Goal: Task Accomplishment & Management: Use online tool/utility

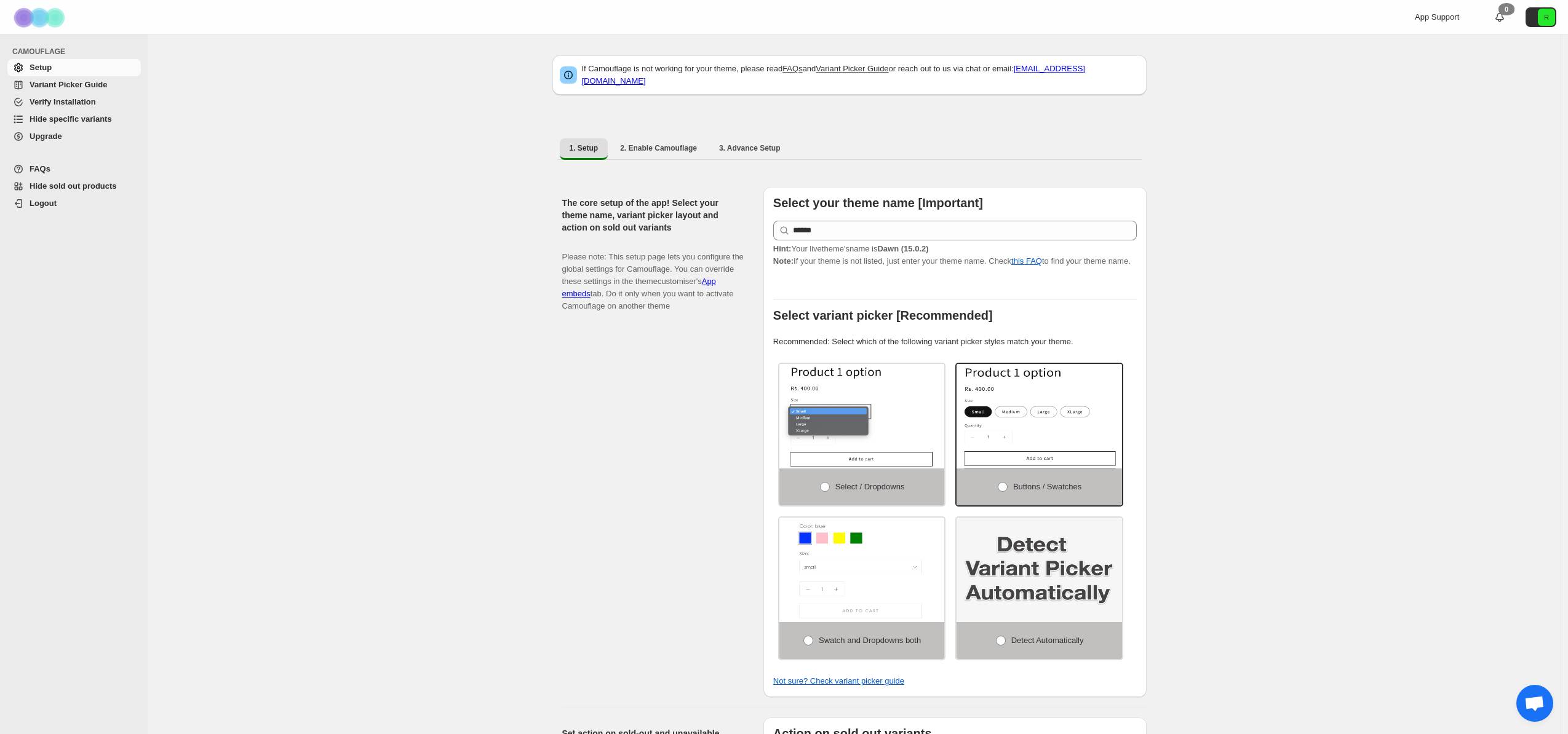
click at [67, 121] on span "Hide specific variants" at bounding box center [71, 119] width 83 height 9
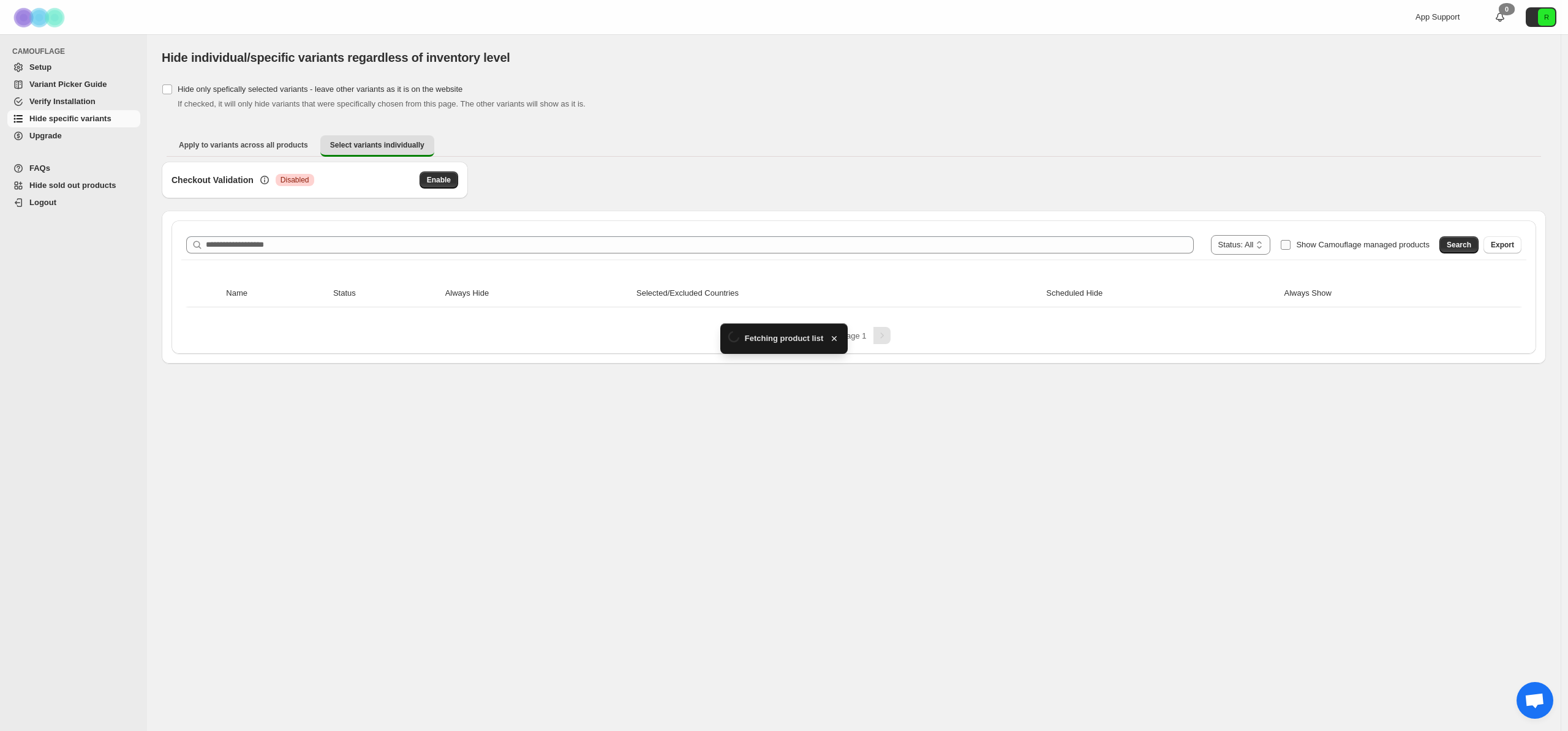
click at [1315, 248] on span "Show Camouflage managed products" at bounding box center [1362, 245] width 133 height 9
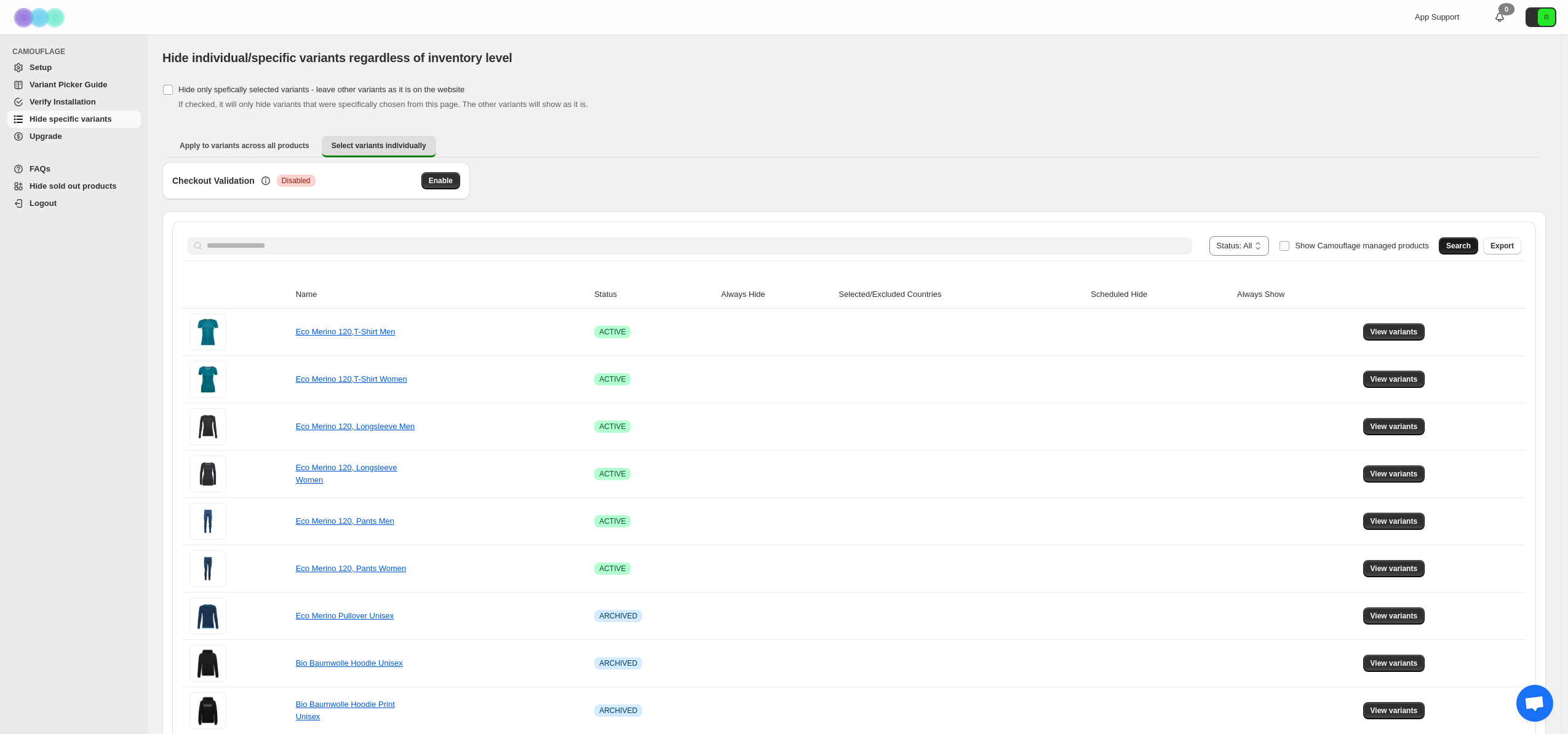
click at [1478, 247] on button "Search" at bounding box center [1459, 246] width 39 height 17
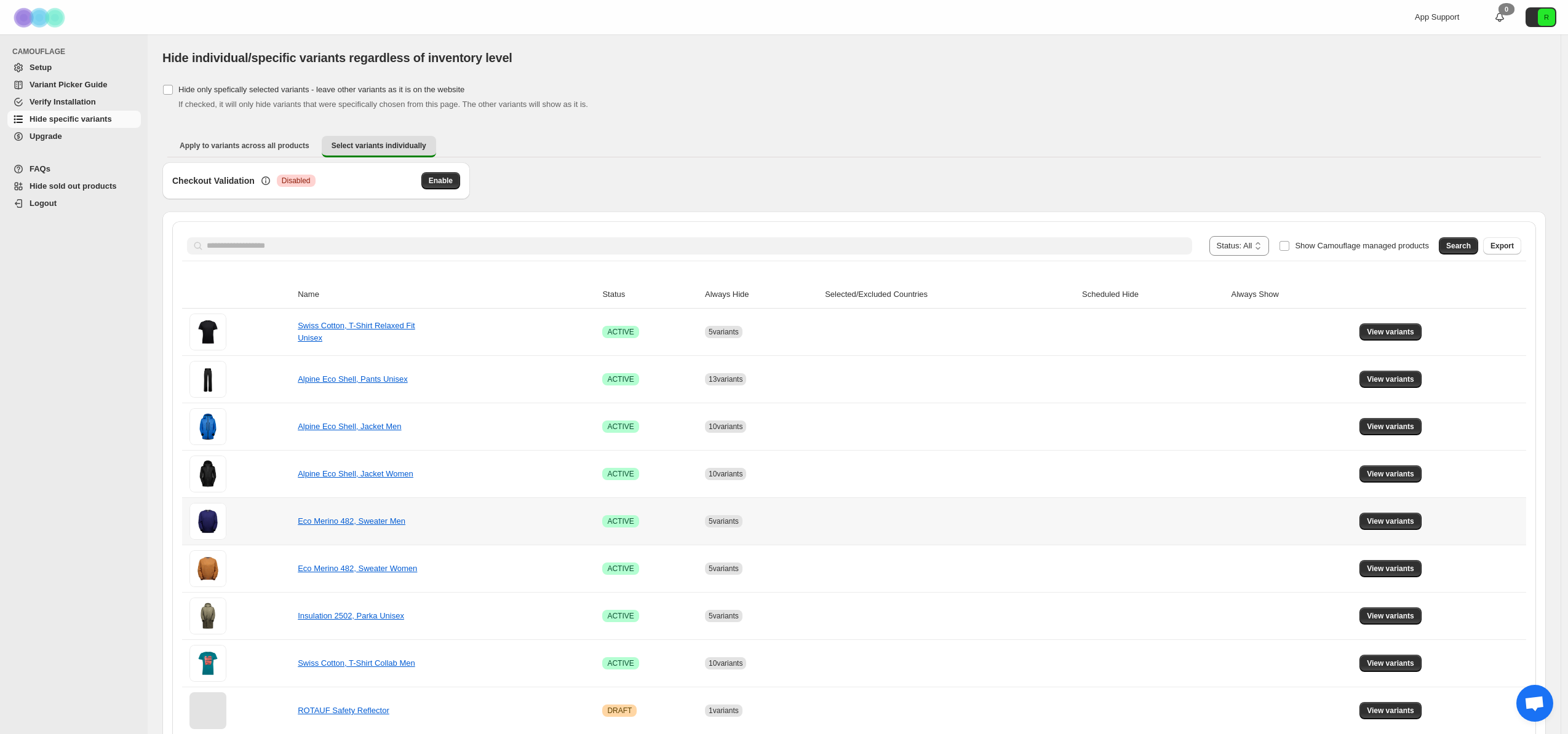
scroll to position [199, 0]
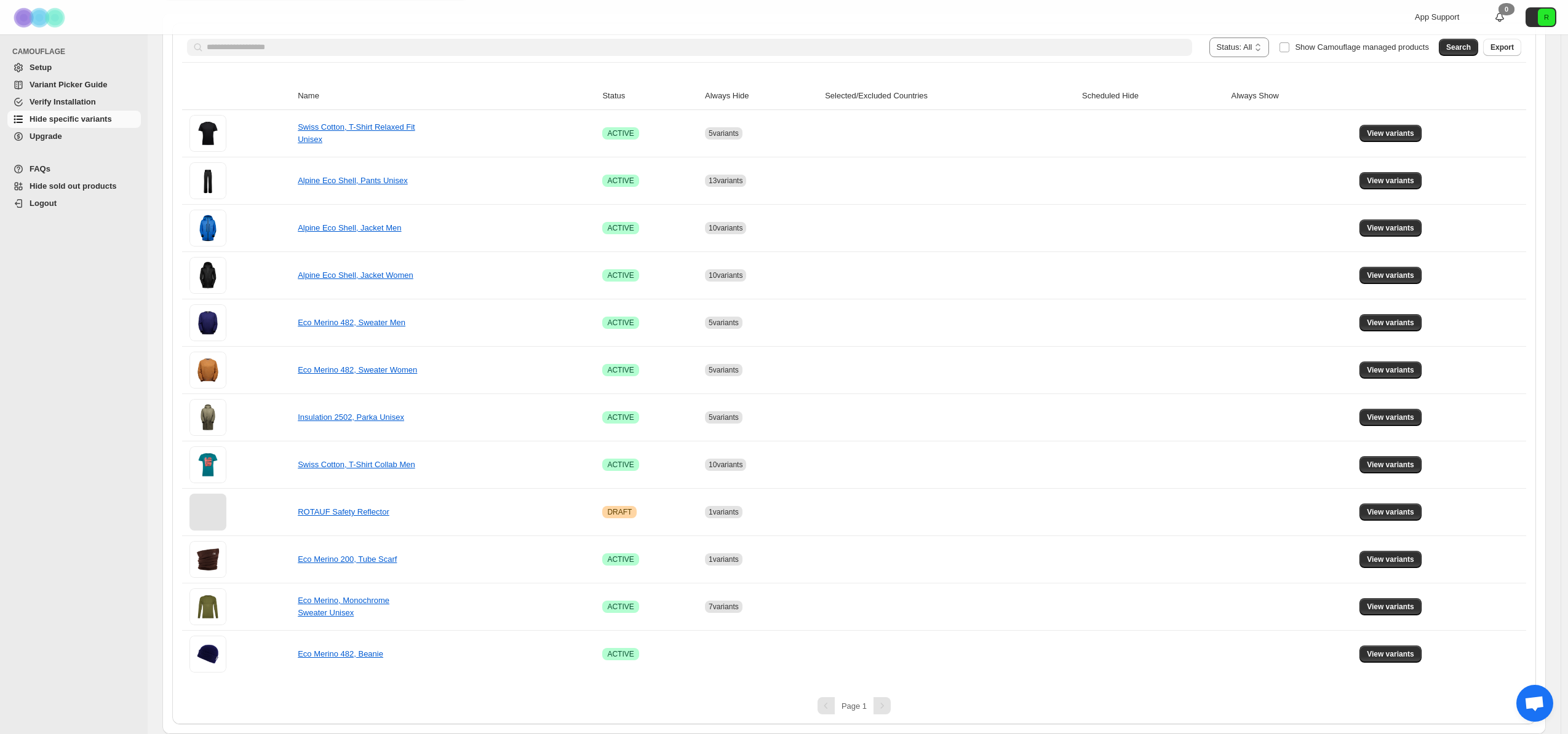
click at [891, 705] on div "Pagination" at bounding box center [882, 706] width 17 height 17
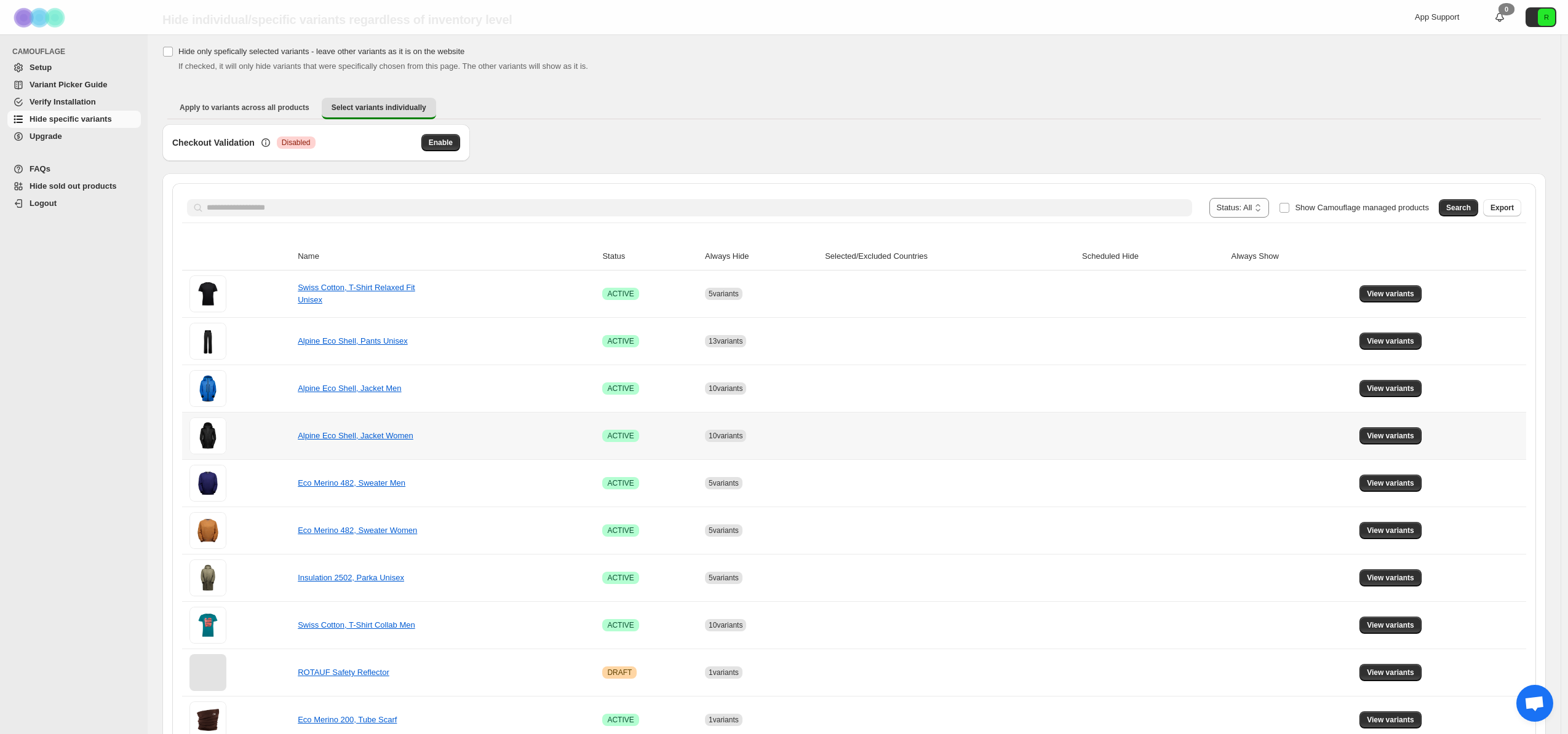
scroll to position [0, 0]
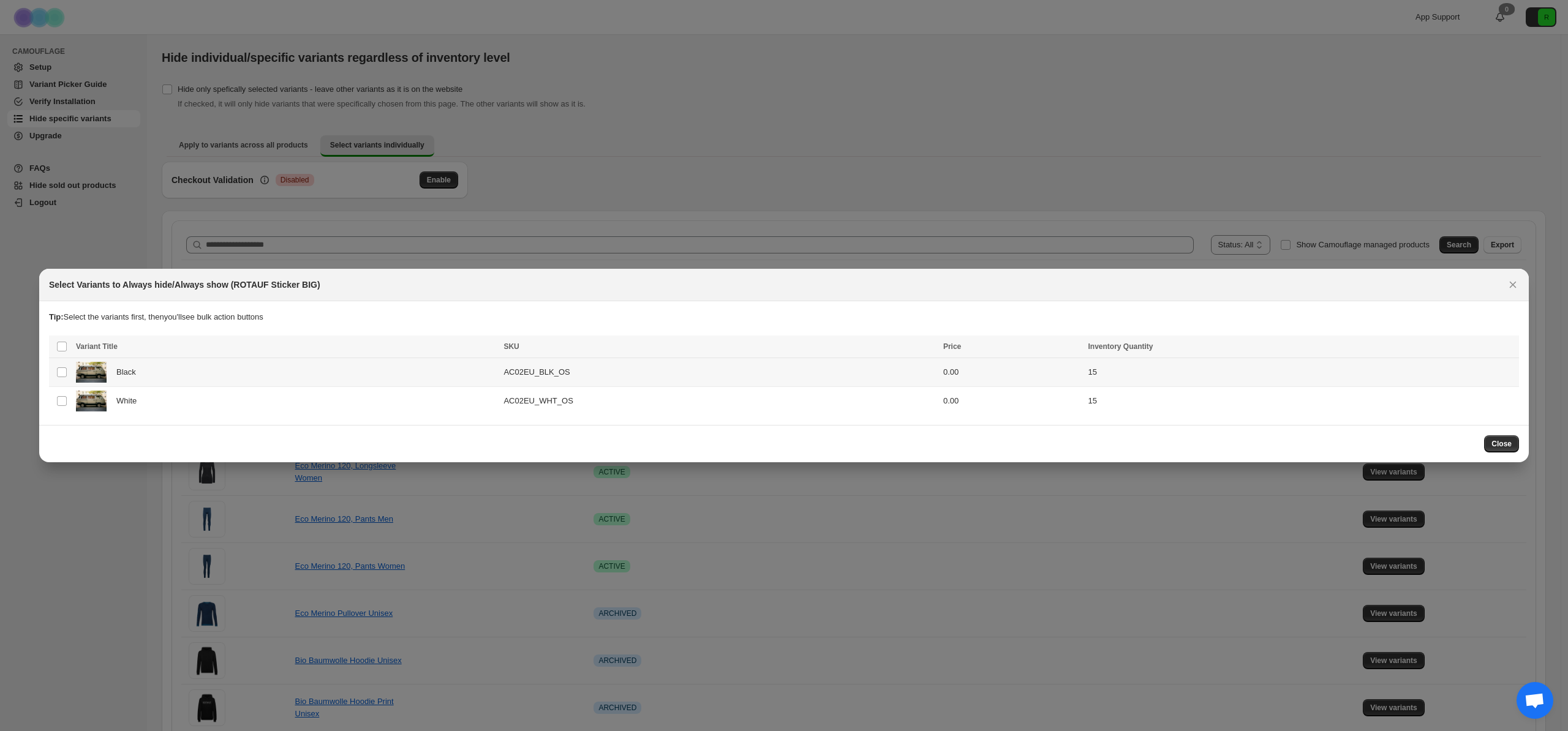
click at [68, 371] on td "Select product variant" at bounding box center [60, 373] width 23 height 29
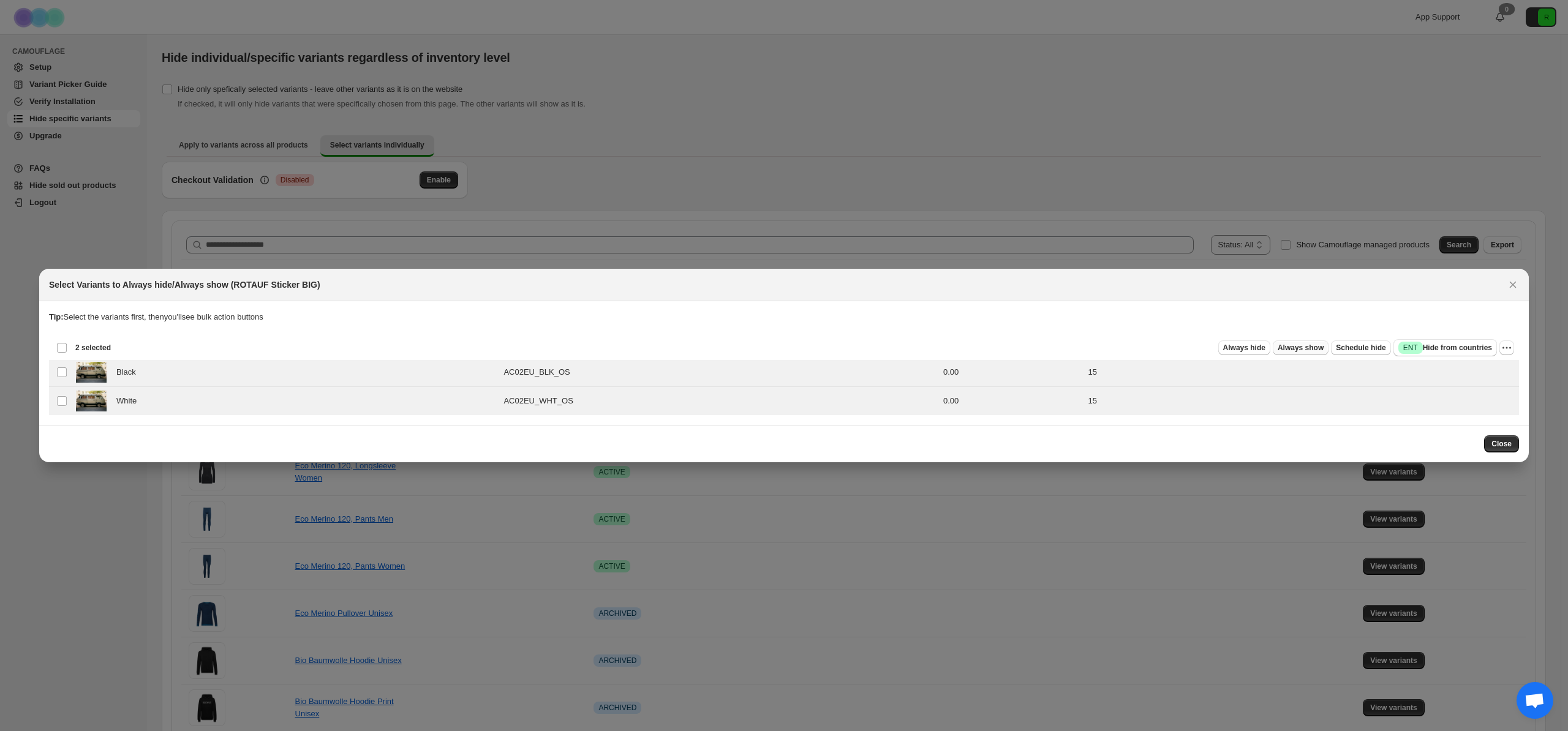
click at [1299, 348] on span "Always show" at bounding box center [1300, 348] width 46 height 10
